Goal: Task Accomplishment & Management: Manage account settings

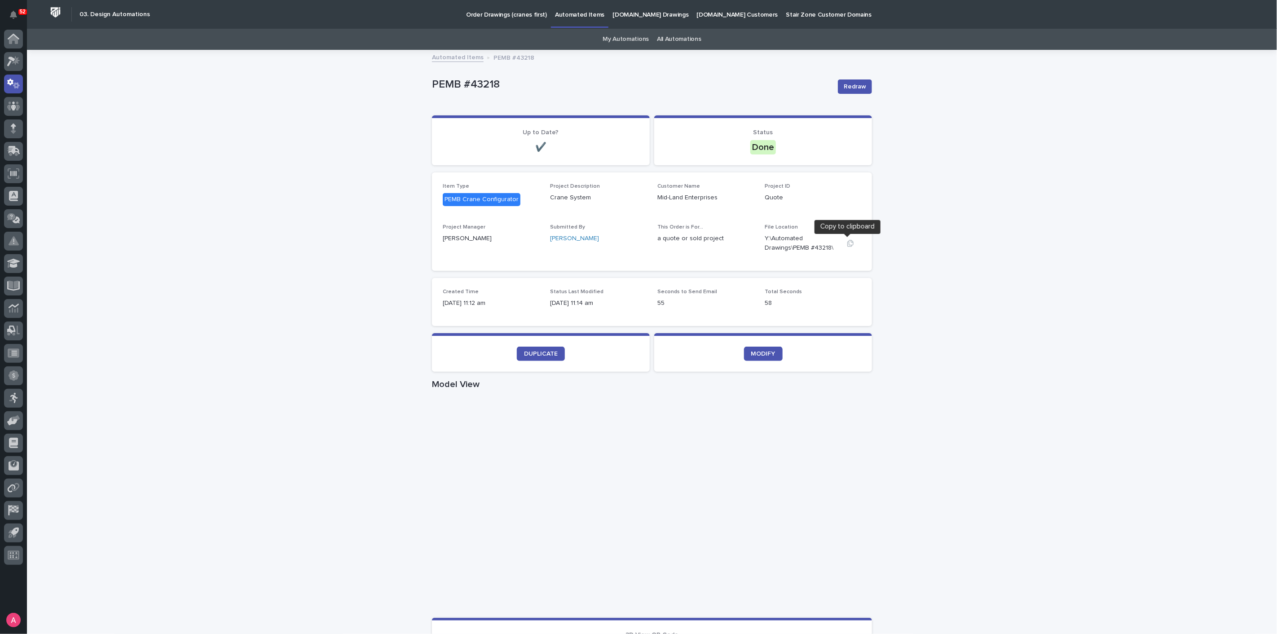
click at [847, 246] on icon "button" at bounding box center [850, 243] width 7 height 7
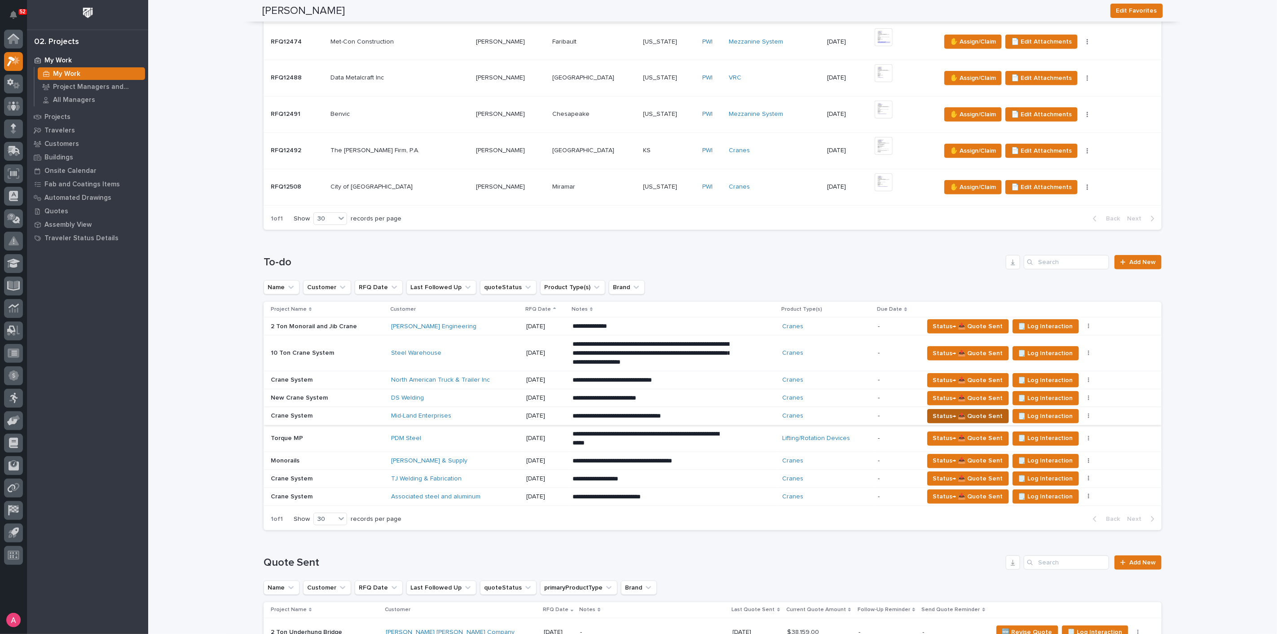
click at [952, 414] on span "Status→ 📤 Quote Sent" at bounding box center [968, 416] width 70 height 11
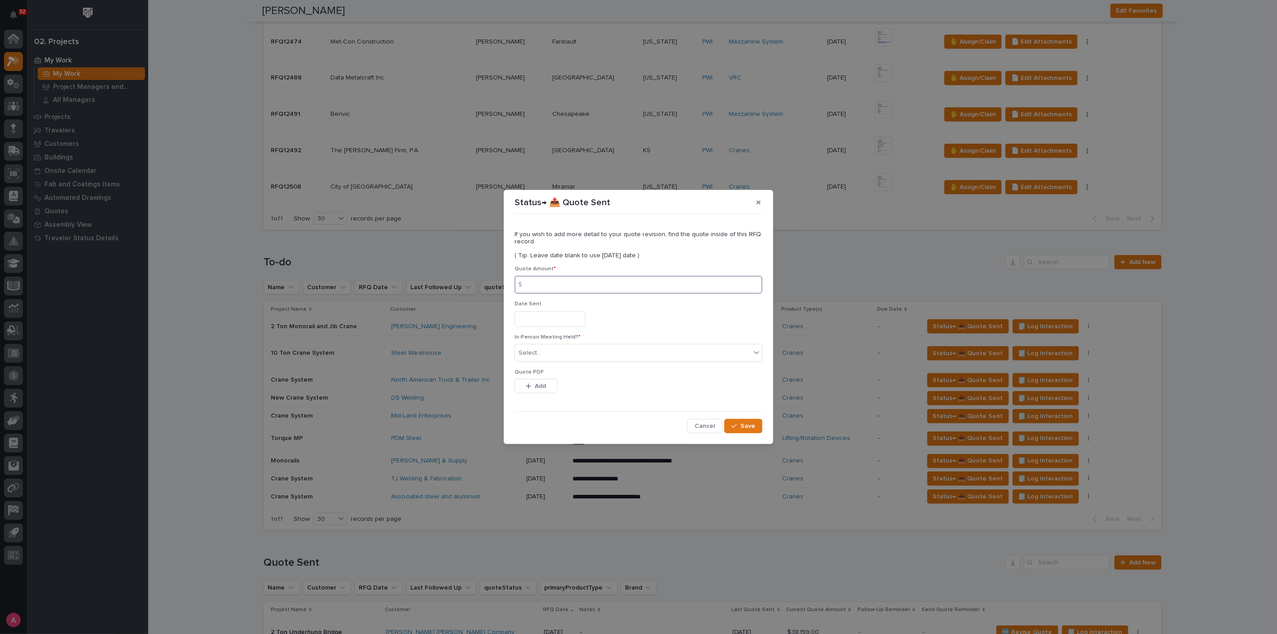
click at [563, 284] on input at bounding box center [639, 285] width 248 height 18
click at [550, 283] on input at bounding box center [639, 285] width 248 height 18
type input "2223676"
click at [568, 349] on div "Select..." at bounding box center [633, 353] width 236 height 15
click at [559, 387] on div "No" at bounding box center [638, 386] width 247 height 16
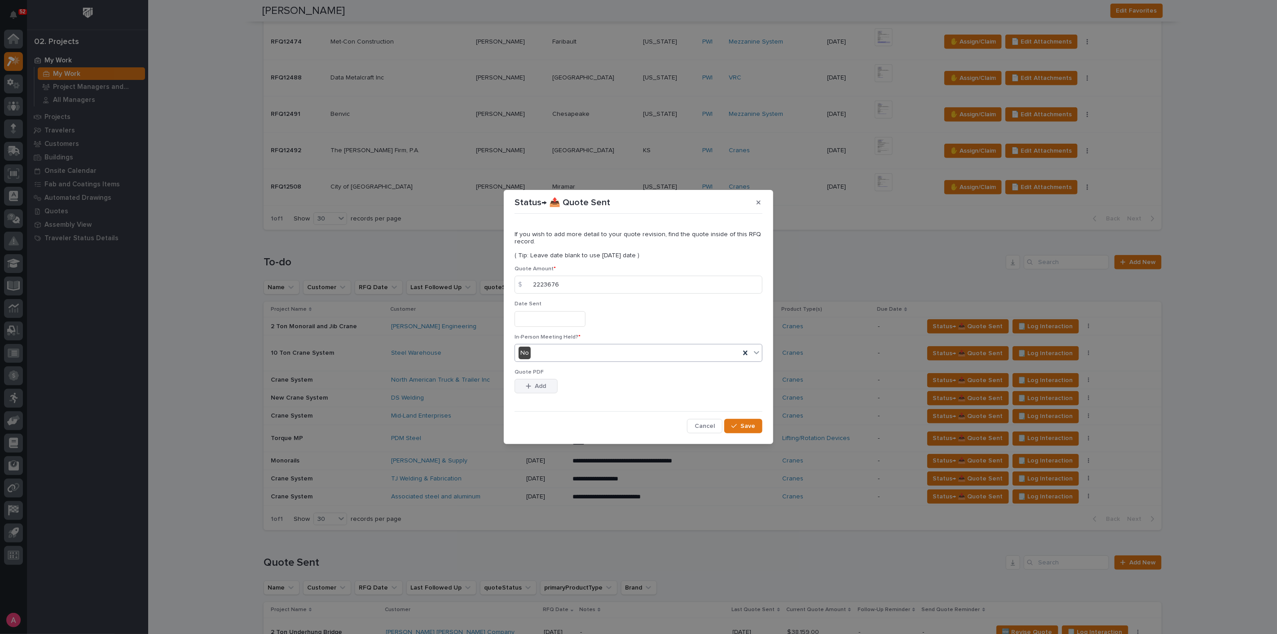
click at [543, 386] on span "Add" at bounding box center [540, 386] width 11 height 8
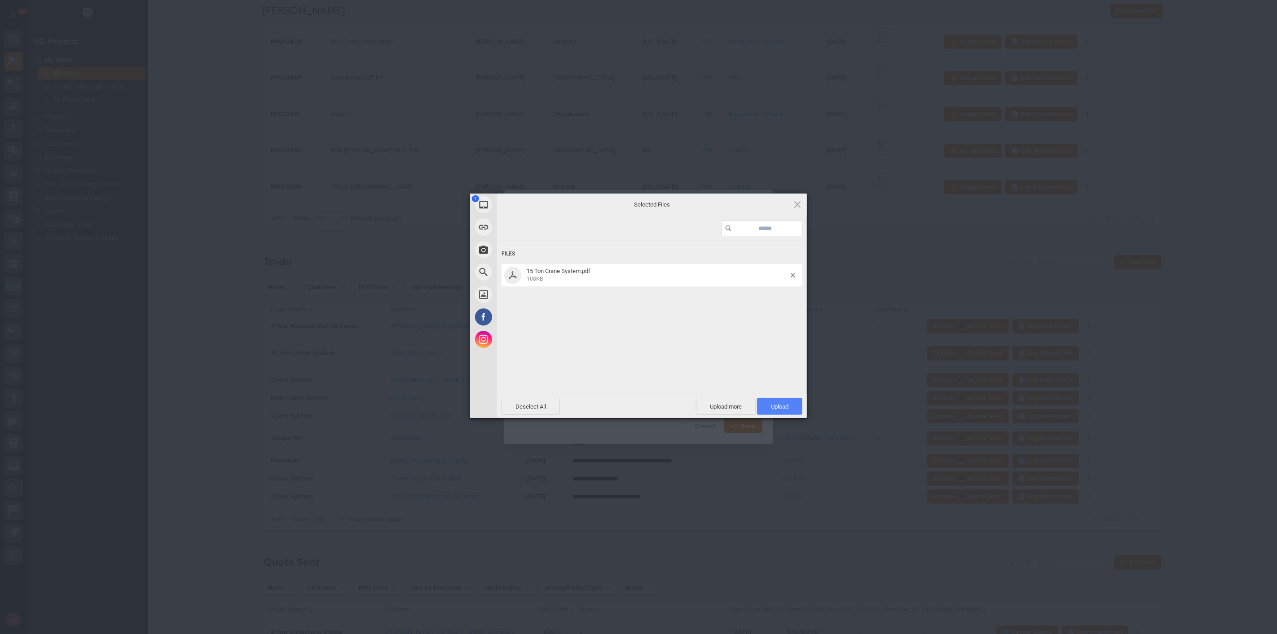
click at [778, 403] on span "Upload 1" at bounding box center [780, 406] width 18 height 7
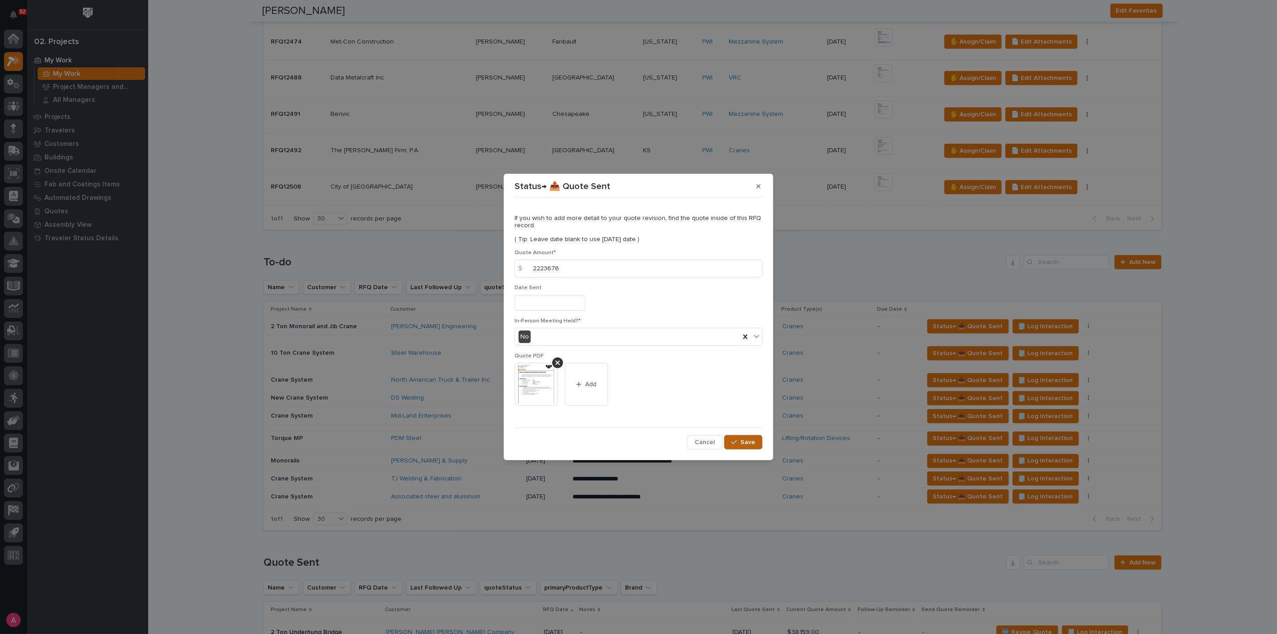
click at [749, 442] on span "Save" at bounding box center [747, 442] width 15 height 8
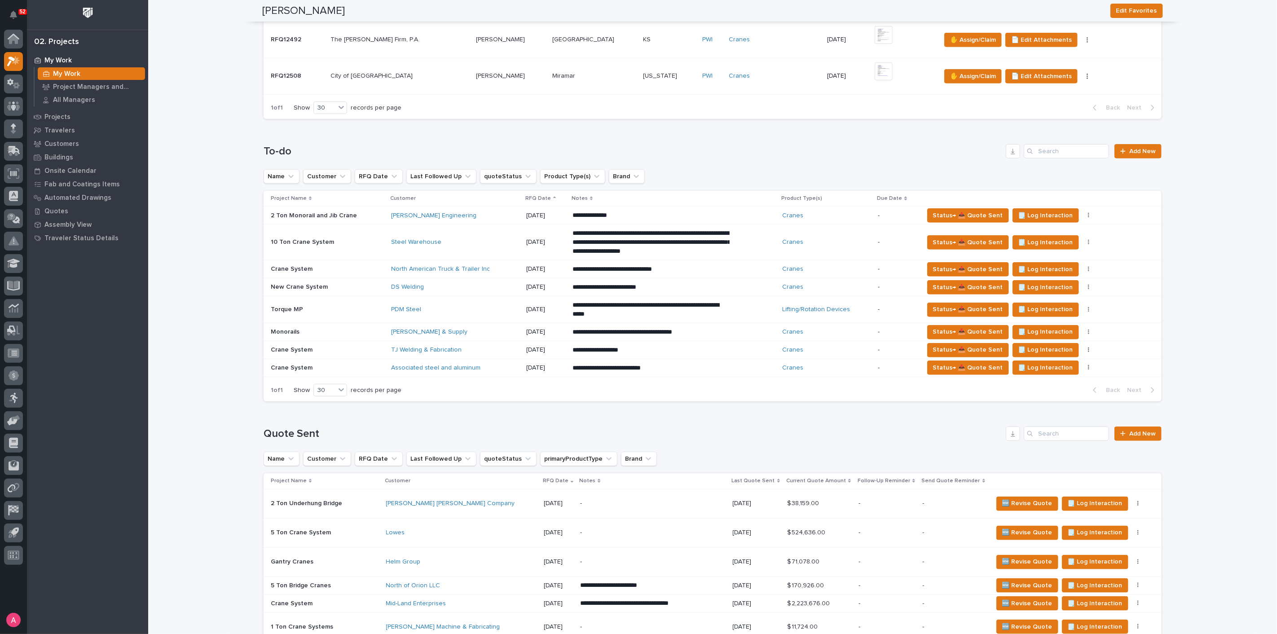
scroll to position [598, 0]
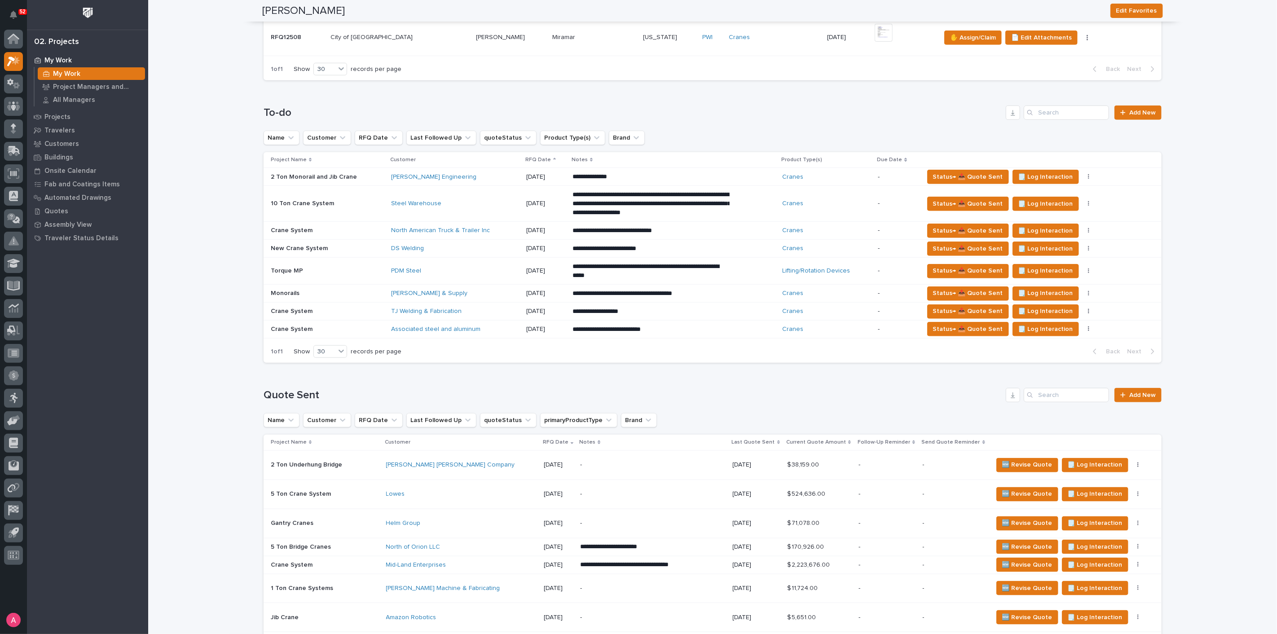
drag, startPoint x: 370, startPoint y: 390, endPoint x: 224, endPoint y: 336, distance: 156.4
click at [370, 389] on h1 "Quote Sent" at bounding box center [633, 395] width 739 height 13
